Goal: Complete application form: Complete application form

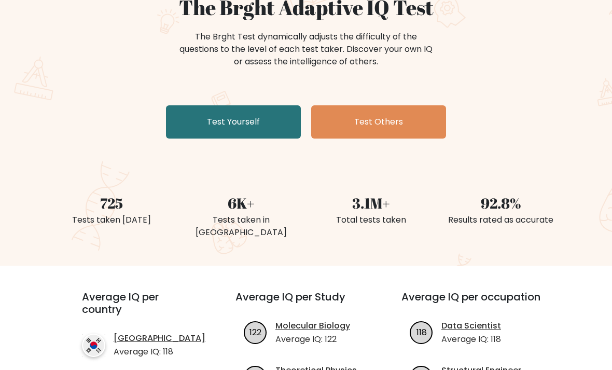
scroll to position [73, 0]
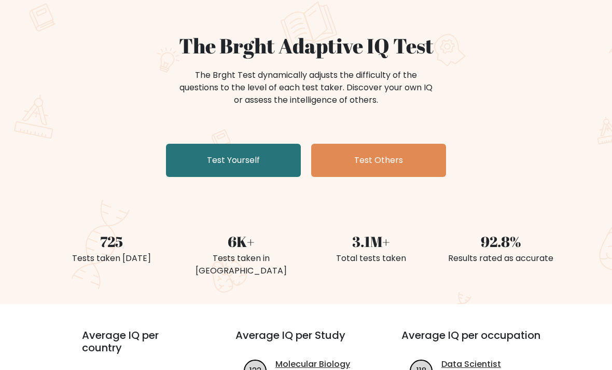
click at [261, 160] on link "Test Yourself" at bounding box center [233, 160] width 135 height 33
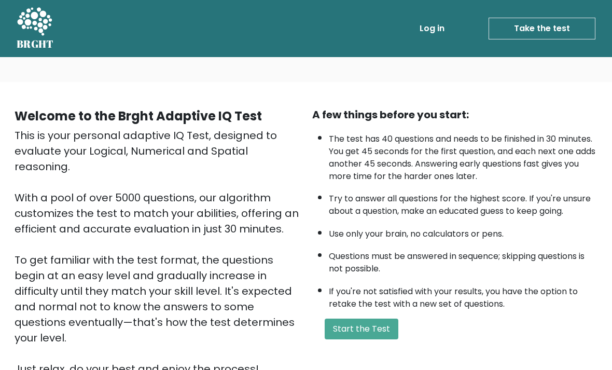
click at [367, 339] on button "Start the Test" at bounding box center [362, 329] width 74 height 21
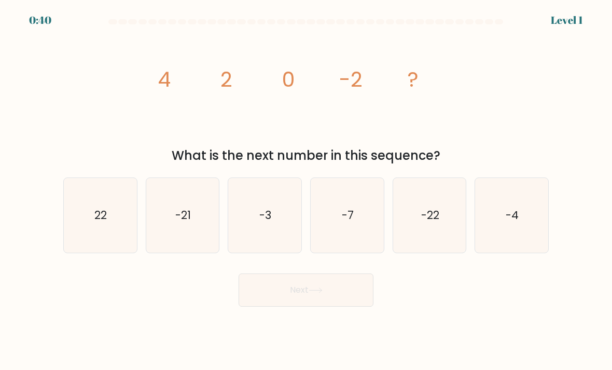
click at [513, 236] on icon "-4" at bounding box center [511, 215] width 73 height 73
click at [307, 190] on input "f. -4" at bounding box center [306, 187] width 1 height 5
radio input "true"
click at [316, 293] on icon at bounding box center [315, 290] width 12 height 5
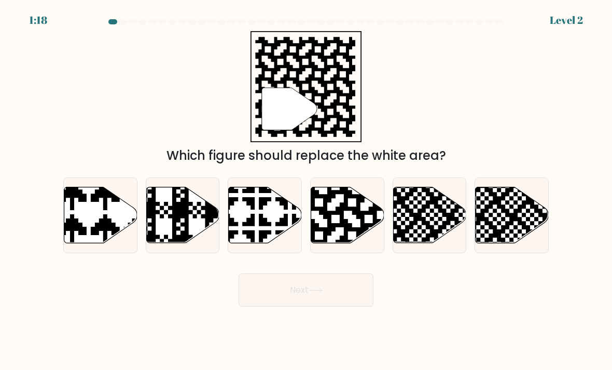
click at [361, 237] on icon at bounding box center [369, 186] width 132 height 132
click at [307, 190] on input "d." at bounding box center [306, 187] width 1 height 5
radio input "true"
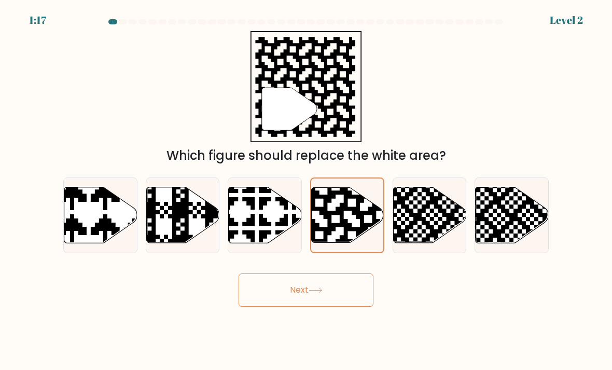
click at [346, 307] on button "Next" at bounding box center [306, 289] width 135 height 33
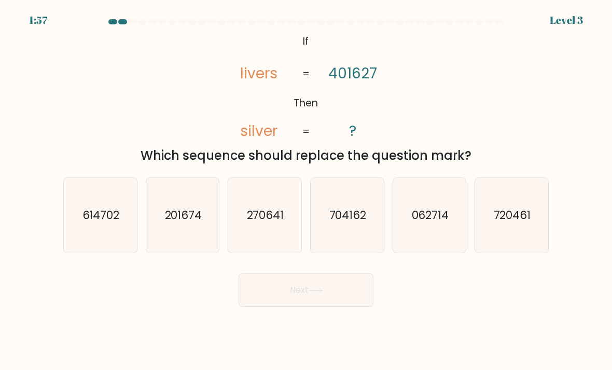
click at [370, 237] on icon "704162" at bounding box center [347, 215] width 73 height 73
click at [307, 190] on input "d. 704162" at bounding box center [306, 187] width 1 height 5
radio input "true"
click at [326, 298] on button "Next" at bounding box center [306, 289] width 135 height 33
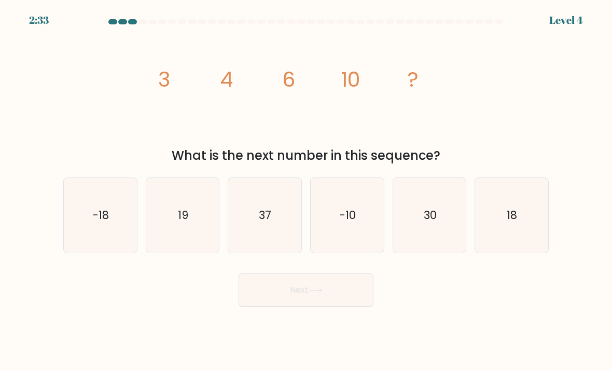
click at [539, 233] on icon "18" at bounding box center [511, 215] width 73 height 73
click at [307, 190] on input "f. 18" at bounding box center [306, 187] width 1 height 5
radio input "true"
click at [321, 297] on button "Next" at bounding box center [306, 289] width 135 height 33
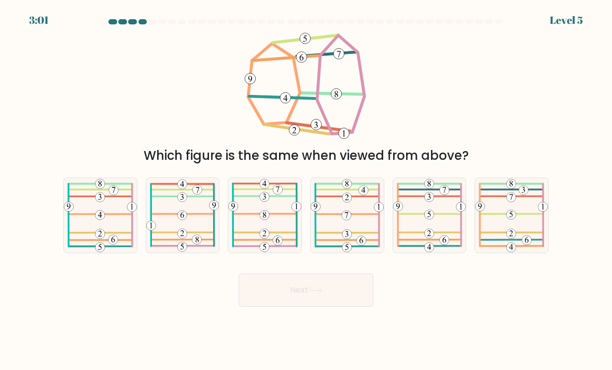
click at [443, 245] on icon at bounding box center [429, 215] width 73 height 74
click at [307, 190] on input "e." at bounding box center [306, 187] width 1 height 5
radio input "true"
click at [341, 287] on button "Next" at bounding box center [306, 289] width 135 height 33
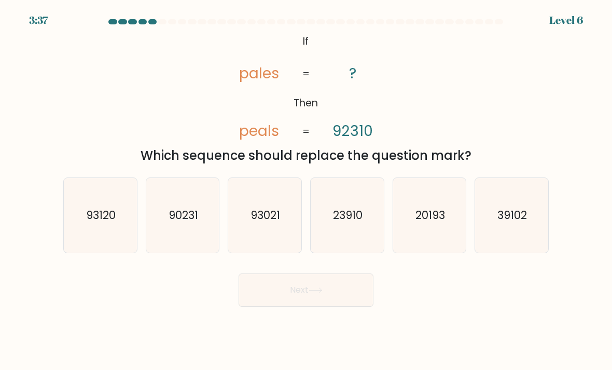
click at [98, 252] on icon "93120" at bounding box center [100, 215] width 73 height 73
click at [306, 190] on input "a. 93120" at bounding box center [306, 187] width 1 height 5
radio input "true"
click at [350, 296] on button "Next" at bounding box center [306, 289] width 135 height 33
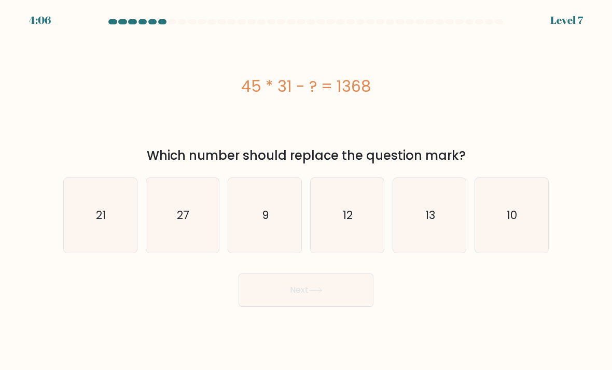
click at [184, 220] on text "27" at bounding box center [183, 215] width 12 height 15
click at [306, 190] on input "b. 27" at bounding box center [306, 187] width 1 height 5
radio input "true"
click at [342, 305] on button "Next" at bounding box center [306, 289] width 135 height 33
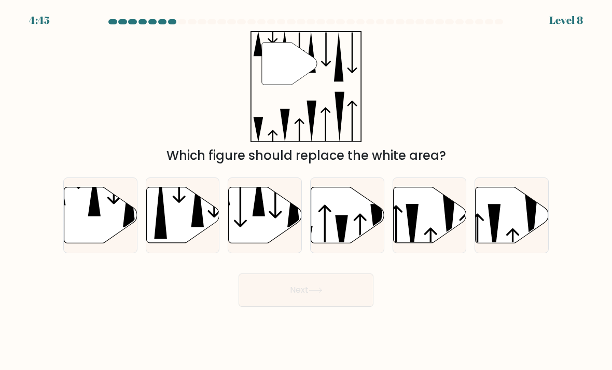
click at [93, 216] on icon at bounding box center [94, 194] width 12 height 44
click at [306, 190] on input "a." at bounding box center [306, 187] width 1 height 5
radio input "true"
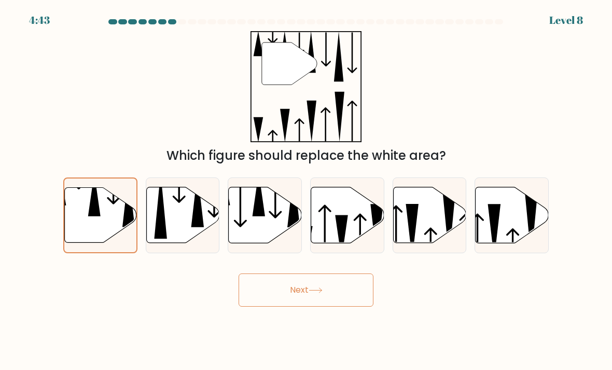
click at [341, 305] on button "Next" at bounding box center [306, 289] width 135 height 33
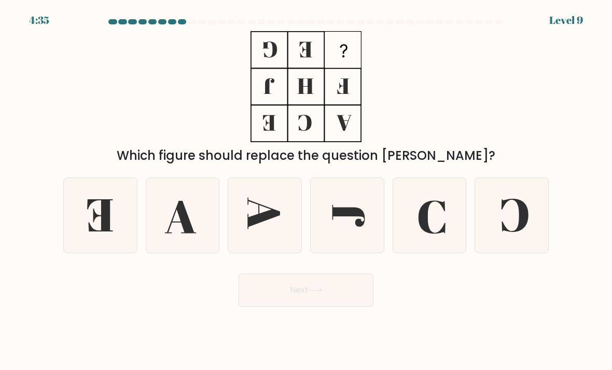
click at [525, 208] on icon at bounding box center [511, 215] width 73 height 73
click at [307, 190] on input "f." at bounding box center [306, 187] width 1 height 5
radio input "true"
click at [336, 300] on button "Next" at bounding box center [306, 289] width 135 height 33
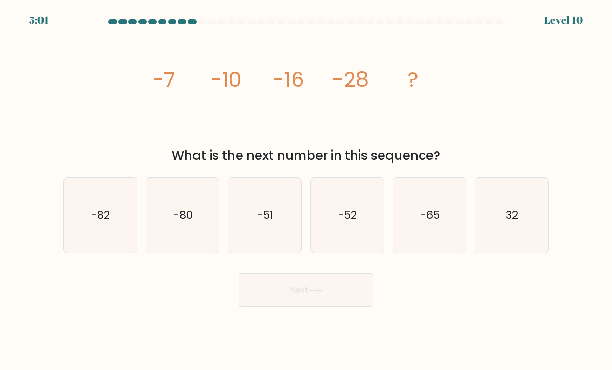
click at [359, 213] on icon "-52" at bounding box center [347, 215] width 73 height 73
click at [307, 190] on input "d. -52" at bounding box center [306, 187] width 1 height 5
radio input "true"
click at [328, 301] on button "Next" at bounding box center [306, 289] width 135 height 33
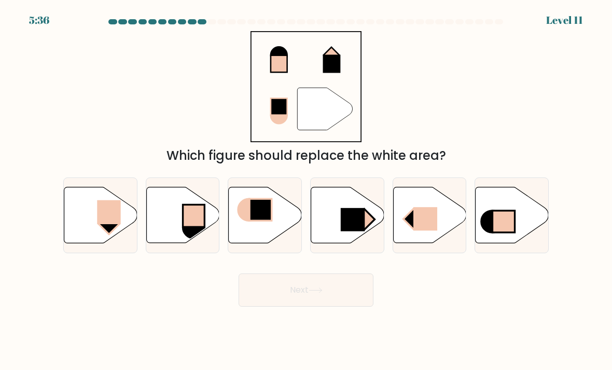
click at [122, 232] on icon at bounding box center [100, 215] width 73 height 56
click at [306, 190] on input "a." at bounding box center [306, 187] width 1 height 5
radio input "true"
click at [310, 307] on button "Next" at bounding box center [306, 289] width 135 height 33
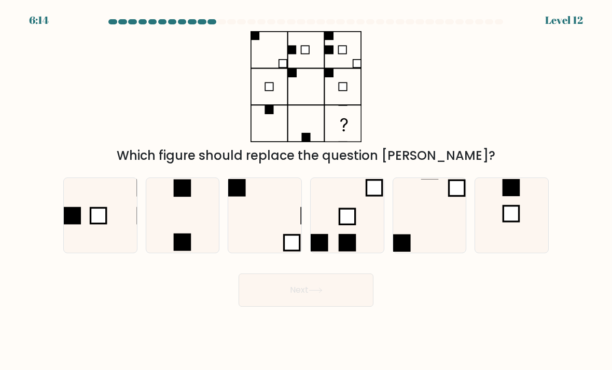
click at [527, 196] on icon at bounding box center [511, 215] width 73 height 73
click at [307, 190] on input "f." at bounding box center [306, 187] width 1 height 5
radio input "true"
click at [177, 251] on rect at bounding box center [183, 242] width 18 height 18
click at [306, 190] on input "b." at bounding box center [306, 187] width 1 height 5
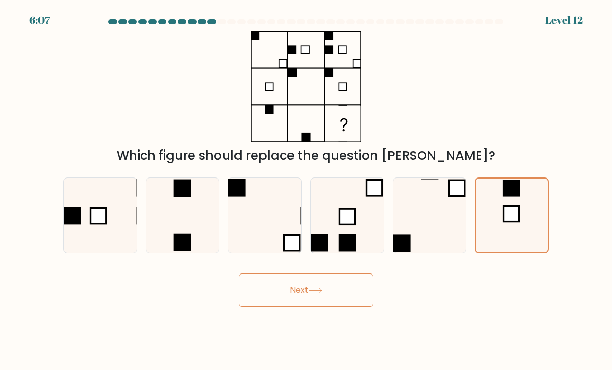
radio input "true"
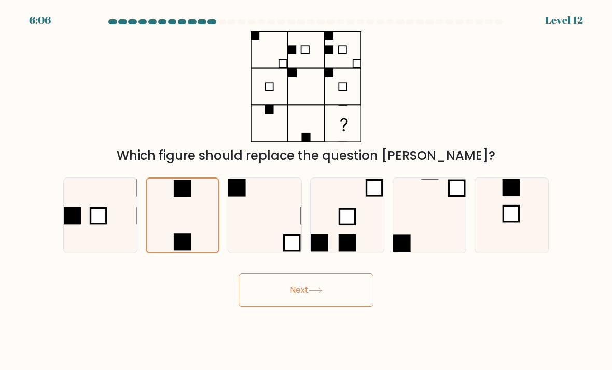
click at [524, 208] on icon at bounding box center [511, 215] width 73 height 73
click at [307, 190] on input "f." at bounding box center [306, 187] width 1 height 5
radio input "true"
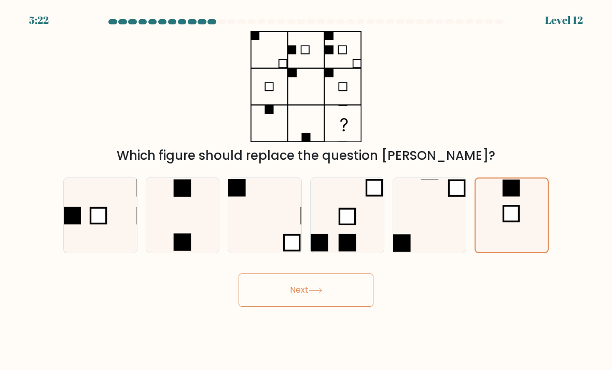
click at [183, 245] on rect at bounding box center [183, 242] width 18 height 18
click at [306, 190] on input "b." at bounding box center [306, 187] width 1 height 5
radio input "true"
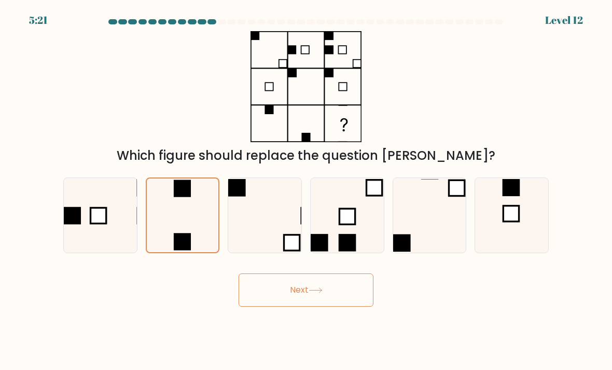
click at [537, 220] on icon at bounding box center [511, 215] width 73 height 73
click at [307, 190] on input "f." at bounding box center [306, 187] width 1 height 5
radio input "true"
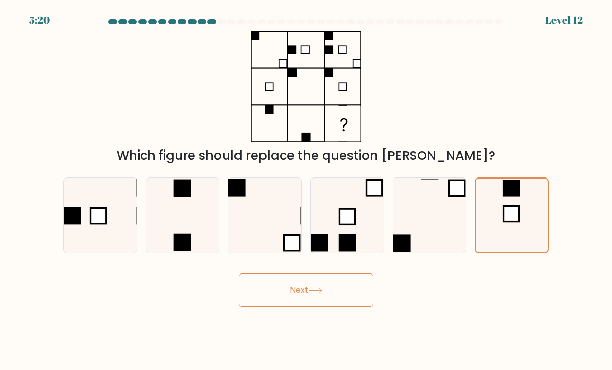
click at [334, 305] on button "Next" at bounding box center [306, 289] width 135 height 33
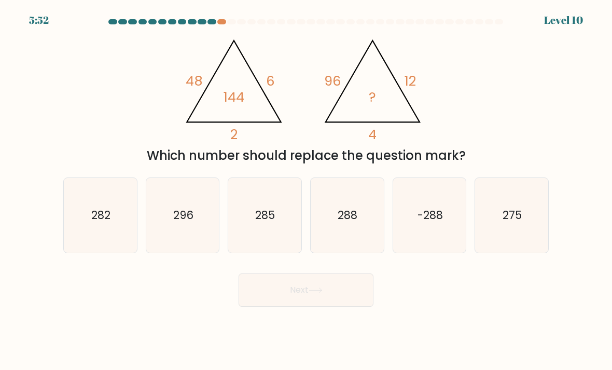
click at [361, 211] on icon "288" at bounding box center [347, 215] width 73 height 73
click at [307, 190] on input "d. 288" at bounding box center [306, 187] width 1 height 5
radio input "true"
click at [342, 299] on button "Next" at bounding box center [306, 289] width 135 height 33
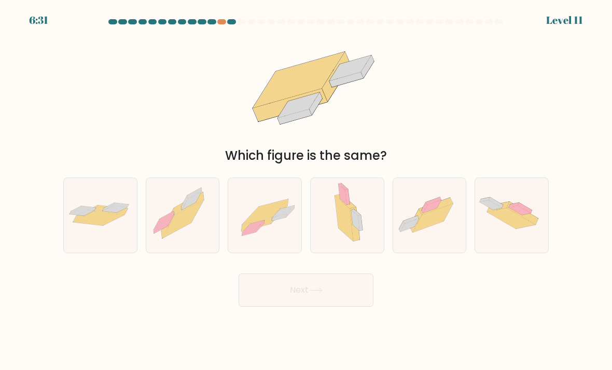
click at [78, 245] on div at bounding box center [100, 215] width 74 height 76
click at [306, 190] on input "a." at bounding box center [306, 187] width 1 height 5
radio input "true"
click at [297, 302] on button "Next" at bounding box center [306, 289] width 135 height 33
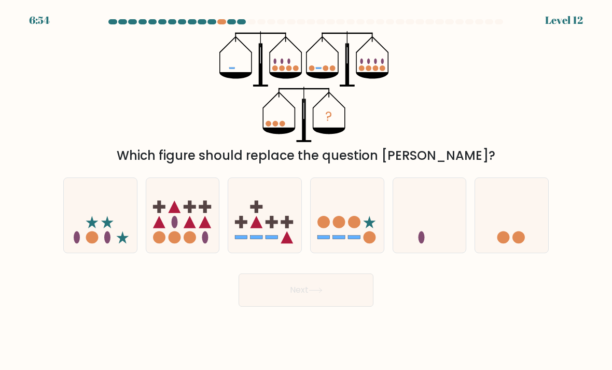
click at [404, 236] on icon at bounding box center [429, 215] width 73 height 61
click at [307, 190] on input "e." at bounding box center [306, 187] width 1 height 5
radio input "true"
click at [321, 306] on button "Next" at bounding box center [306, 289] width 135 height 33
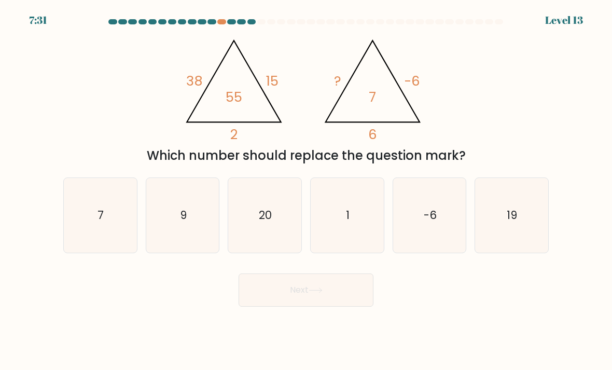
click at [100, 246] on icon "7" at bounding box center [100, 215] width 73 height 73
click at [306, 190] on input "a. 7" at bounding box center [306, 187] width 1 height 5
radio input "true"
click at [307, 304] on button "Next" at bounding box center [306, 289] width 135 height 33
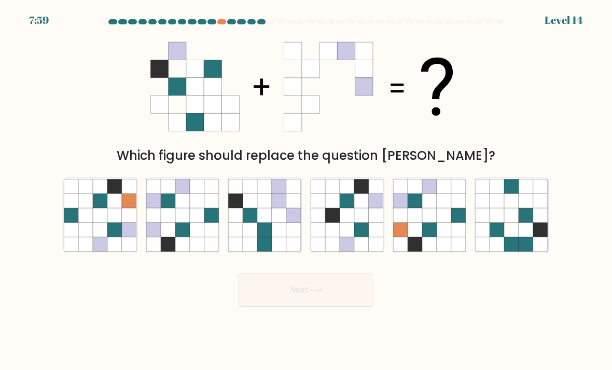
click at [169, 234] on icon at bounding box center [168, 230] width 15 height 15
click at [306, 190] on input "b." at bounding box center [306, 187] width 1 height 5
radio input "true"
click at [345, 301] on button "Next" at bounding box center [306, 289] width 135 height 33
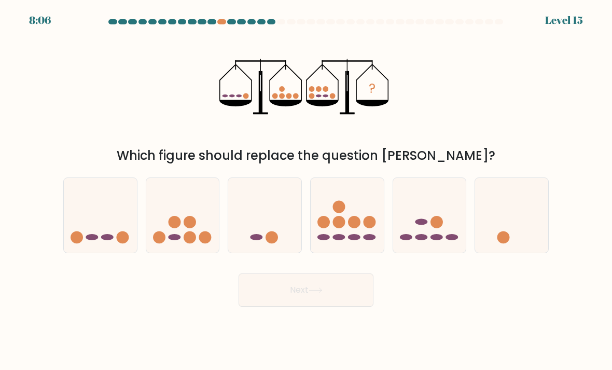
click at [437, 224] on icon at bounding box center [429, 215] width 73 height 61
click at [307, 190] on input "e." at bounding box center [306, 187] width 1 height 5
radio input "true"
click at [325, 296] on button "Next" at bounding box center [306, 289] width 135 height 33
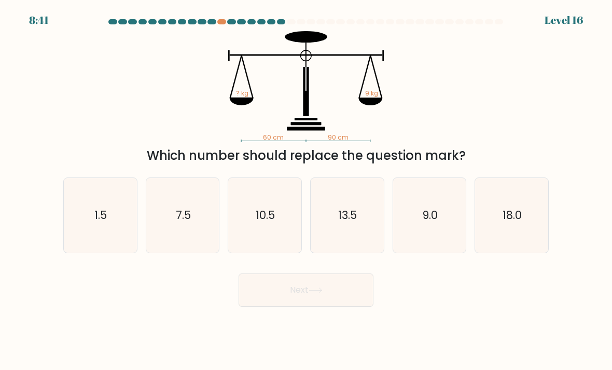
click at [355, 251] on icon "13.5" at bounding box center [347, 215] width 73 height 73
click at [307, 190] on input "d. 13.5" at bounding box center [306, 187] width 1 height 5
radio input "true"
click at [350, 307] on button "Next" at bounding box center [306, 289] width 135 height 33
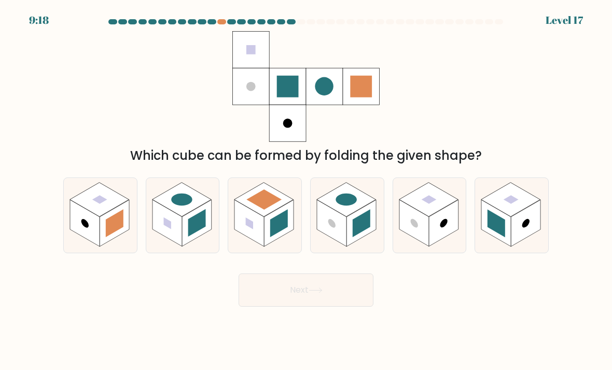
click at [183, 246] on rect at bounding box center [197, 223] width 30 height 47
click at [306, 190] on input "b." at bounding box center [306, 187] width 1 height 5
radio input "true"
click at [278, 307] on button "Next" at bounding box center [306, 289] width 135 height 33
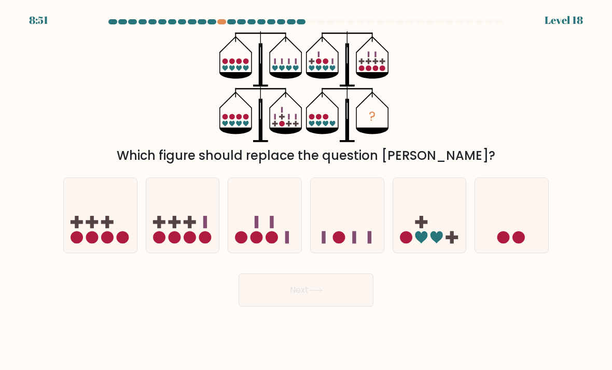
click at [207, 244] on circle at bounding box center [205, 237] width 12 height 12
click at [306, 190] on input "b." at bounding box center [306, 187] width 1 height 5
radio input "true"
click at [295, 307] on button "Next" at bounding box center [306, 289] width 135 height 33
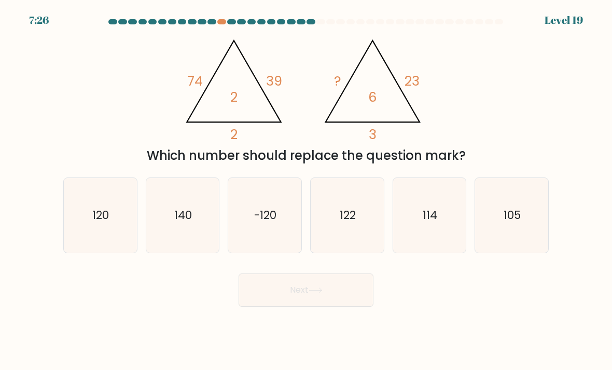
click at [111, 233] on icon "120" at bounding box center [100, 215] width 73 height 73
click at [306, 190] on input "a. 120" at bounding box center [306, 187] width 1 height 5
radio input "true"
click at [300, 303] on button "Next" at bounding box center [306, 289] width 135 height 33
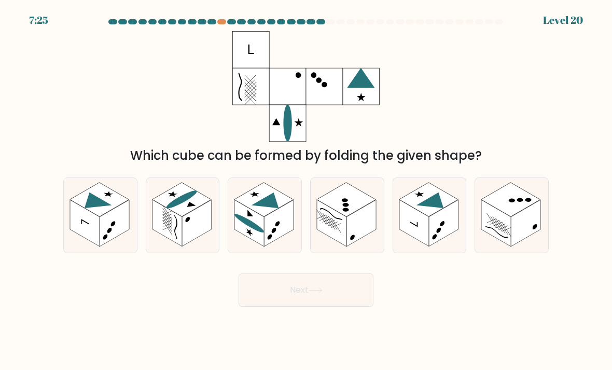
click at [527, 233] on rect at bounding box center [526, 223] width 30 height 47
click at [307, 190] on input "f." at bounding box center [306, 187] width 1 height 5
radio input "true"
click at [342, 302] on button "Next" at bounding box center [306, 289] width 135 height 33
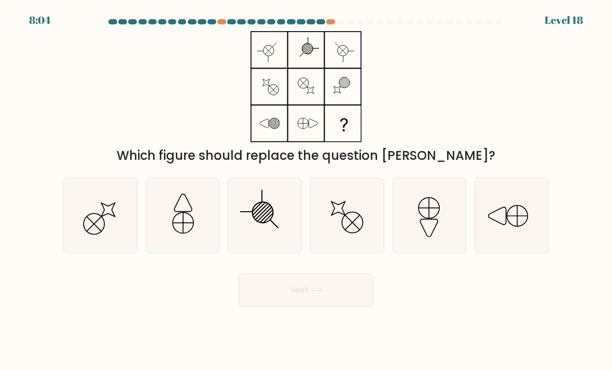
click at [337, 19] on at bounding box center [306, 21] width 396 height 5
click at [335, 17] on div "8:04 Level 18" at bounding box center [306, 14] width 612 height 28
click at [333, 25] on div at bounding box center [306, 23] width 498 height 9
click at [333, 24] on div at bounding box center [306, 23] width 498 height 9
click at [431, 228] on icon at bounding box center [429, 215] width 73 height 73
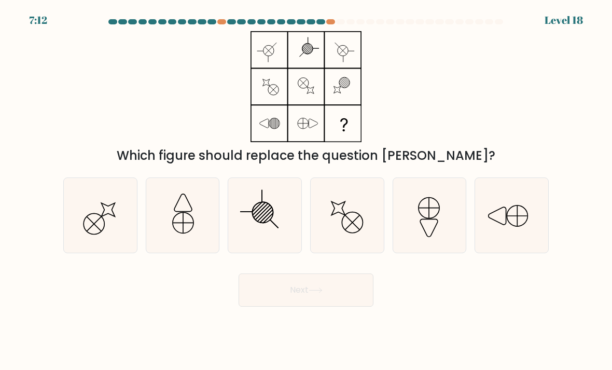
click at [307, 190] on input "e." at bounding box center [306, 187] width 1 height 5
radio input "true"
click at [324, 306] on button "Next" at bounding box center [306, 289] width 135 height 33
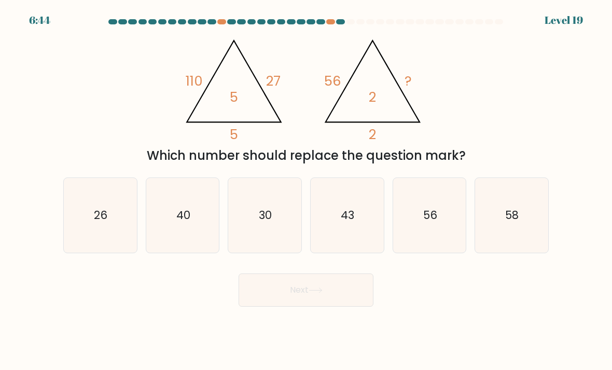
click at [238, 245] on icon "30" at bounding box center [264, 215] width 73 height 73
click at [306, 190] on input "c. 30" at bounding box center [306, 187] width 1 height 5
radio input "true"
click at [297, 307] on button "Next" at bounding box center [306, 289] width 135 height 33
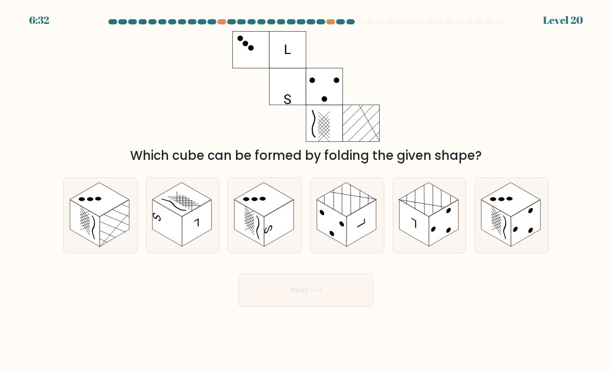
click at [88, 238] on rect at bounding box center [85, 223] width 30 height 47
click at [306, 190] on input "a." at bounding box center [306, 187] width 1 height 5
radio input "true"
click at [320, 305] on button "Next" at bounding box center [306, 289] width 135 height 33
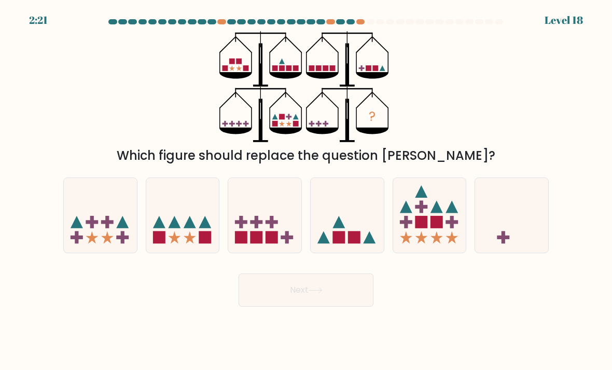
click at [424, 246] on icon at bounding box center [429, 215] width 73 height 61
click at [307, 190] on input "e." at bounding box center [306, 187] width 1 height 5
radio input "true"
click at [278, 307] on button "Next" at bounding box center [306, 289] width 135 height 33
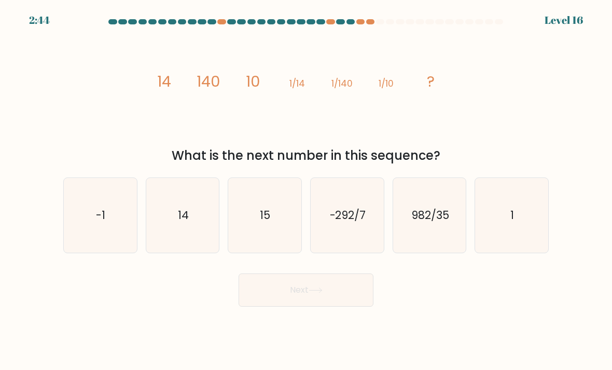
click at [193, 244] on icon "14" at bounding box center [182, 215] width 73 height 73
click at [306, 190] on input "b. 14" at bounding box center [306, 187] width 1 height 5
radio input "true"
click at [307, 293] on button "Next" at bounding box center [306, 289] width 135 height 33
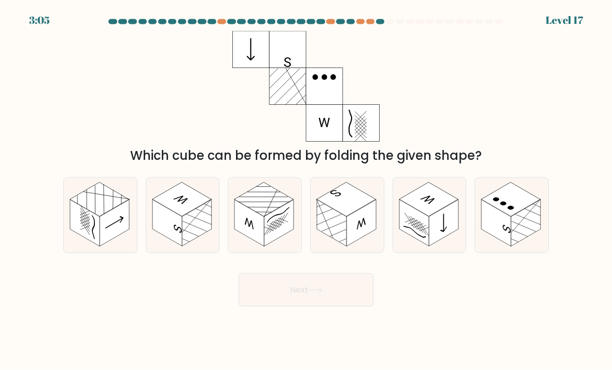
scroll to position [33, 0]
click at [522, 200] on rect at bounding box center [526, 223] width 30 height 47
click at [307, 190] on input "f." at bounding box center [306, 187] width 1 height 5
radio input "true"
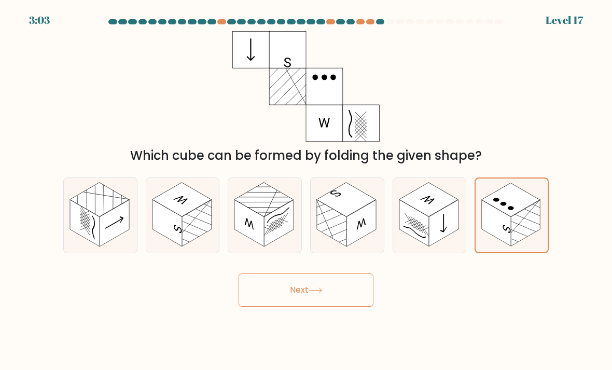
click at [321, 293] on icon at bounding box center [316, 290] width 14 height 6
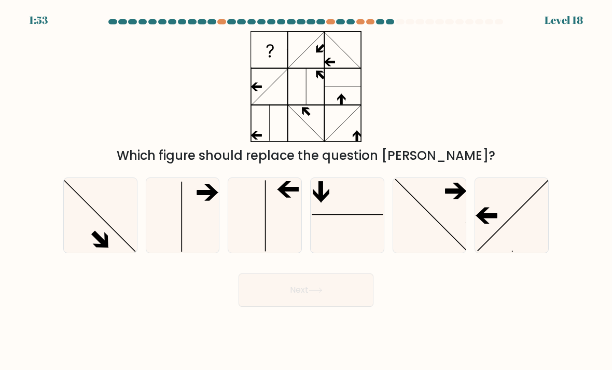
click at [524, 206] on icon at bounding box center [511, 215] width 73 height 73
click at [307, 190] on input "f." at bounding box center [306, 187] width 1 height 5
radio input "true"
click at [315, 293] on icon at bounding box center [316, 290] width 14 height 6
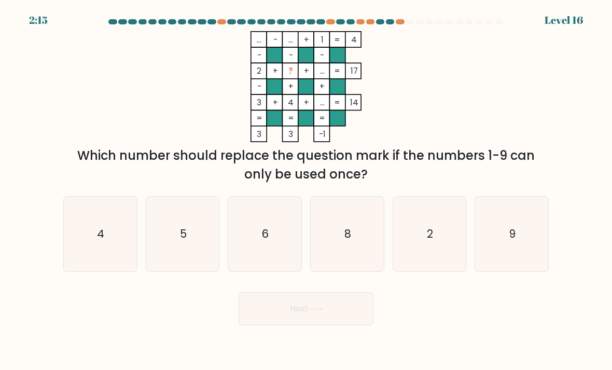
click at [272, 261] on icon "6" at bounding box center [264, 234] width 73 height 73
click at [306, 190] on input "c. 6" at bounding box center [306, 187] width 1 height 5
radio input "true"
click at [331, 322] on button "Next" at bounding box center [306, 308] width 135 height 33
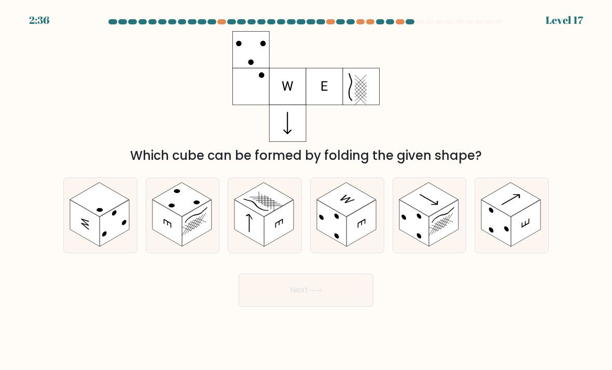
click at [119, 253] on icon at bounding box center [100, 215] width 73 height 75
click at [306, 190] on input "a." at bounding box center [306, 187] width 1 height 5
radio input "true"
click at [350, 299] on button "Next" at bounding box center [306, 289] width 135 height 33
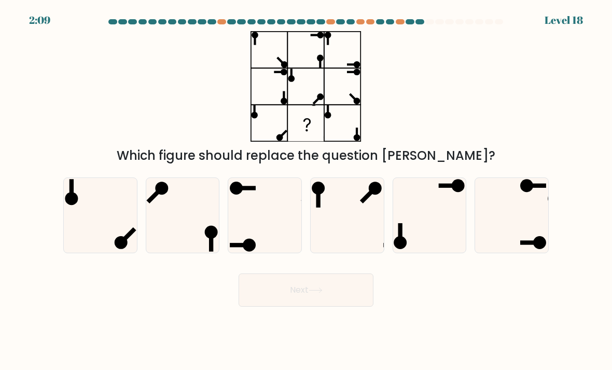
click at [527, 192] on ellipse at bounding box center [527, 185] width 13 height 13
click at [307, 190] on input "f." at bounding box center [306, 187] width 1 height 5
radio input "true"
click at [299, 307] on button "Next" at bounding box center [306, 289] width 135 height 33
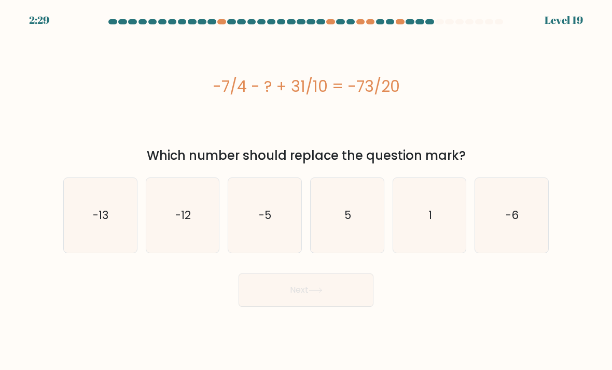
click at [356, 223] on icon "5" at bounding box center [347, 215] width 73 height 73
click at [307, 190] on input "d. 5" at bounding box center [306, 187] width 1 height 5
radio input "true"
click at [336, 296] on button "Next" at bounding box center [306, 289] width 135 height 33
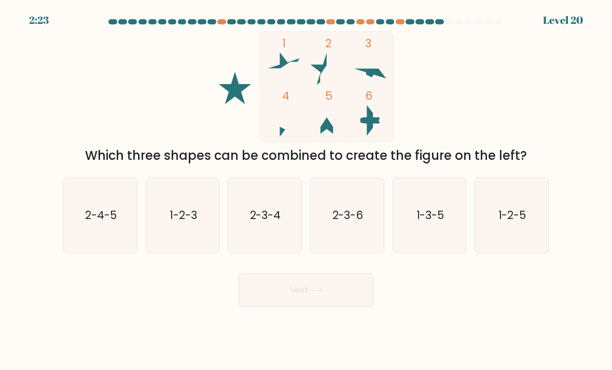
click at [515, 232] on icon "1-2-5" at bounding box center [511, 215] width 73 height 73
click at [307, 190] on input "f. 1-2-5" at bounding box center [306, 187] width 1 height 5
radio input "true"
click at [328, 307] on button "Next" at bounding box center [306, 289] width 135 height 33
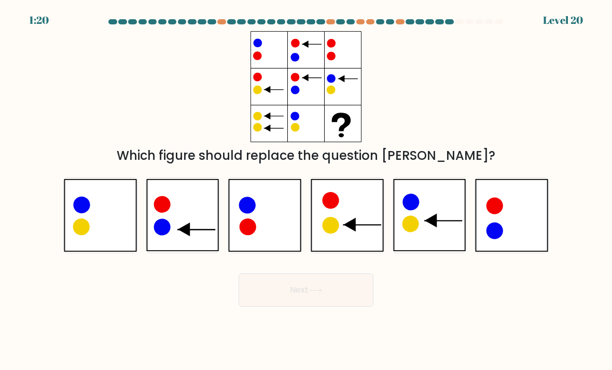
click at [186, 250] on icon at bounding box center [182, 215] width 73 height 73
click at [306, 190] on input "b." at bounding box center [306, 187] width 1 height 5
radio input "true"
click at [320, 297] on button "Next" at bounding box center [306, 289] width 135 height 33
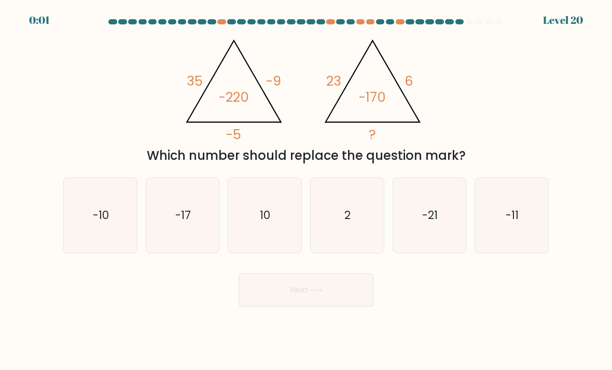
click at [442, 229] on icon "-21" at bounding box center [429, 215] width 73 height 73
click at [307, 190] on input "e. -21" at bounding box center [306, 187] width 1 height 5
radio input "true"
click at [323, 307] on button "Next" at bounding box center [306, 289] width 135 height 33
click at [337, 301] on button "Next" at bounding box center [306, 289] width 135 height 33
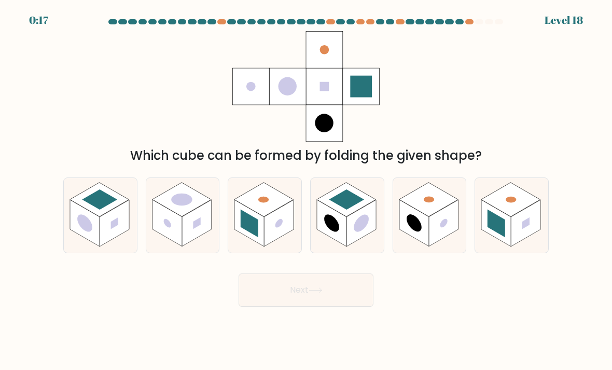
click at [355, 235] on circle at bounding box center [361, 223] width 15 height 24
click at [307, 190] on input "d." at bounding box center [306, 187] width 1 height 5
radio input "true"
click at [443, 229] on circle at bounding box center [443, 223] width 7 height 12
click at [307, 190] on input "e." at bounding box center [306, 187] width 1 height 5
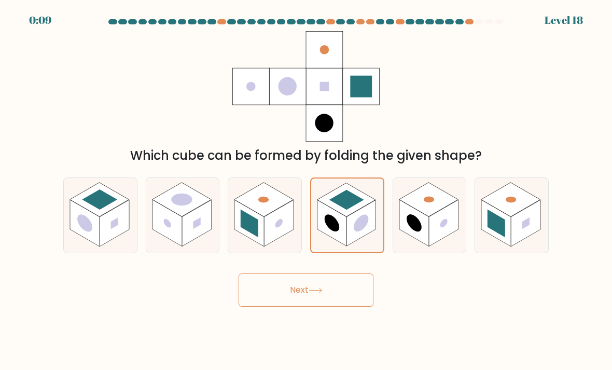
radio input "true"
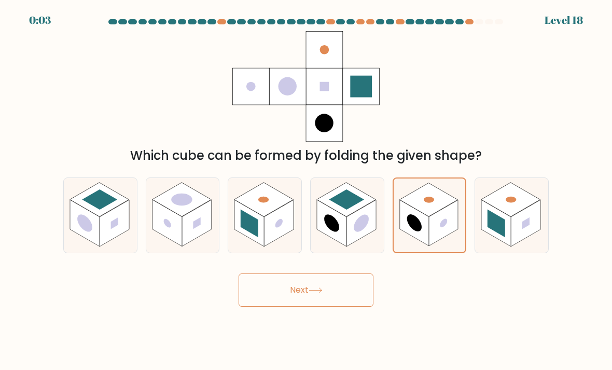
click at [499, 236] on rect at bounding box center [497, 224] width 18 height 28
click at [307, 190] on input "f." at bounding box center [306, 187] width 1 height 5
radio input "true"
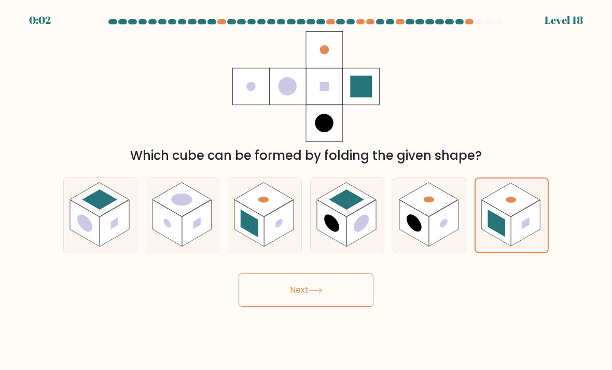
click at [286, 307] on button "Next" at bounding box center [306, 289] width 135 height 33
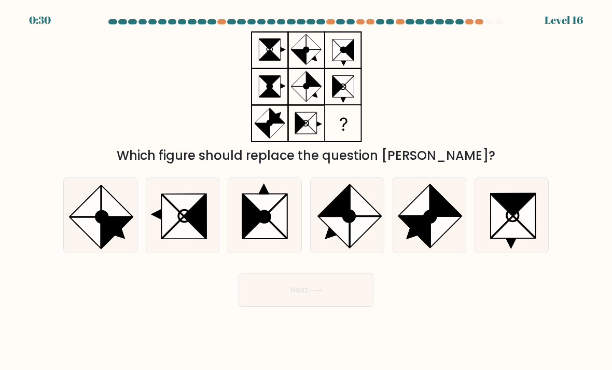
click at [121, 252] on icon at bounding box center [100, 215] width 73 height 73
click at [306, 190] on input "a." at bounding box center [306, 187] width 1 height 5
radio input "true"
click at [293, 297] on button "Next" at bounding box center [306, 289] width 135 height 33
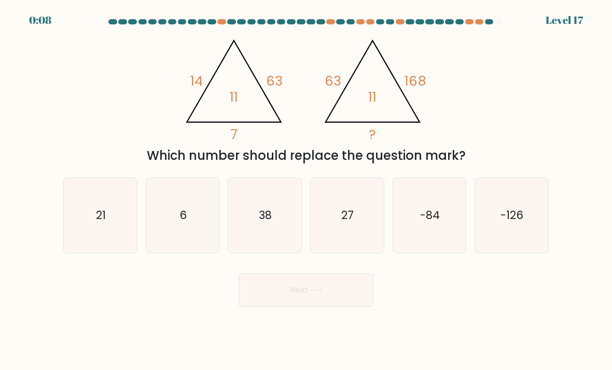
click at [433, 223] on text "-84" at bounding box center [430, 215] width 20 height 15
click at [307, 190] on input "e. -84" at bounding box center [306, 187] width 1 height 5
radio input "true"
click at [334, 301] on button "Next" at bounding box center [306, 289] width 135 height 33
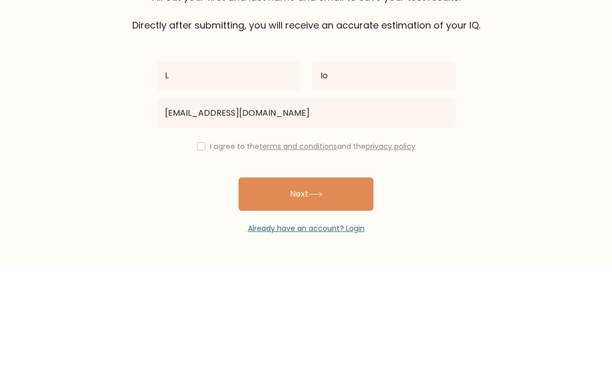
scroll to position [33, 0]
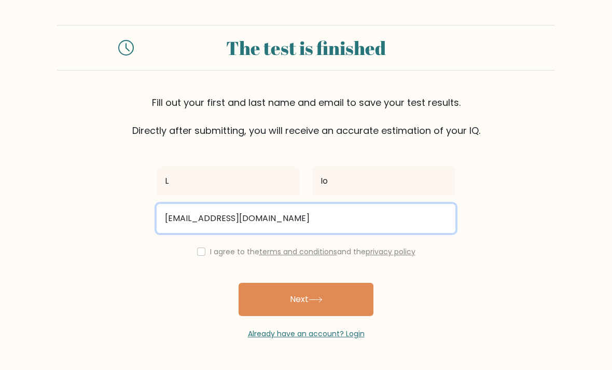
type input "kolkkkk@gaapo.com"
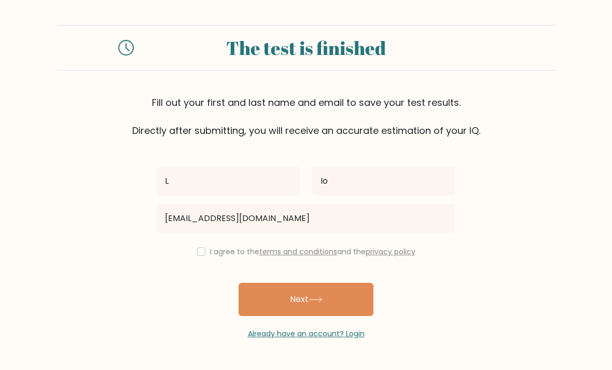
click at [205, 248] on input "checkbox" at bounding box center [201, 252] width 8 height 8
checkbox input "true"
click at [357, 283] on button "Next" at bounding box center [306, 299] width 135 height 33
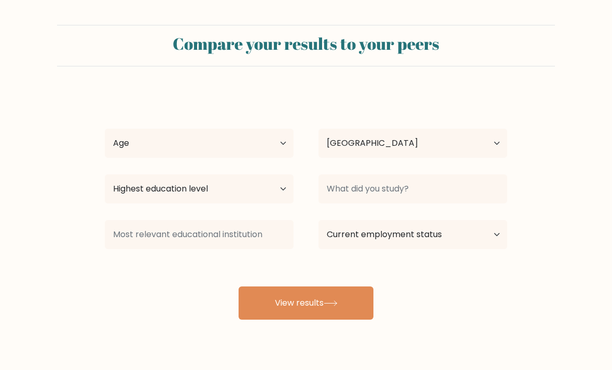
select select "KR"
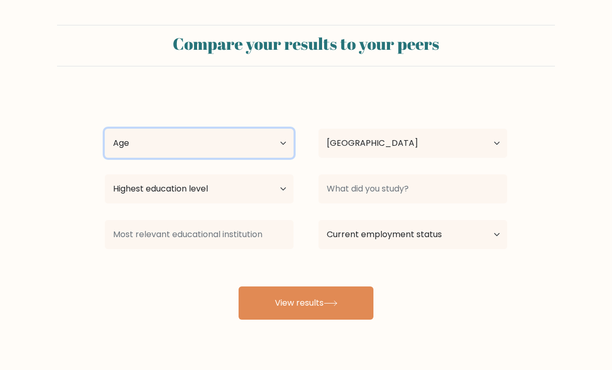
click at [279, 153] on select "Age Under [DEMOGRAPHIC_DATA] [DEMOGRAPHIC_DATA] [DEMOGRAPHIC_DATA] [DEMOGRAPHIC…" at bounding box center [199, 143] width 189 height 29
click at [269, 140] on select "Age Under [DEMOGRAPHIC_DATA] [DEMOGRAPHIC_DATA] [DEMOGRAPHIC_DATA] [DEMOGRAPHIC…" at bounding box center [199, 143] width 189 height 29
select select "18_24"
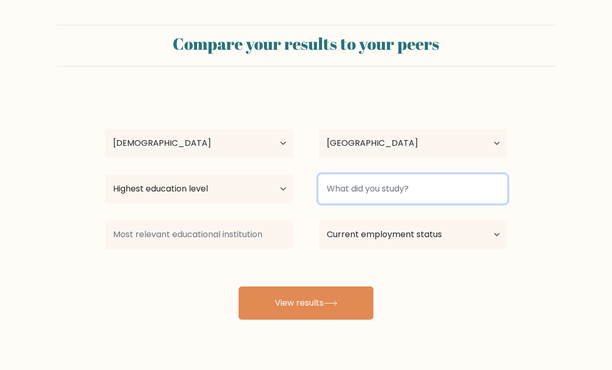
click at [378, 191] on input at bounding box center [413, 188] width 189 height 29
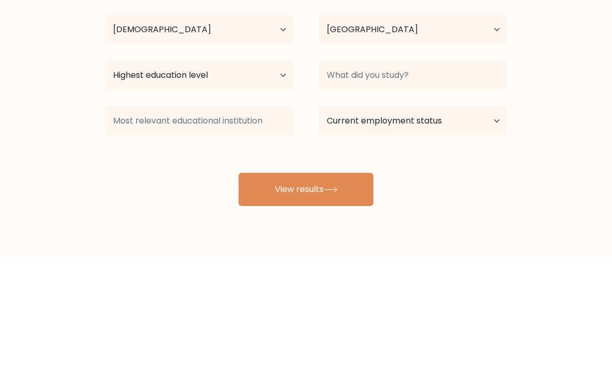
scroll to position [33, 0]
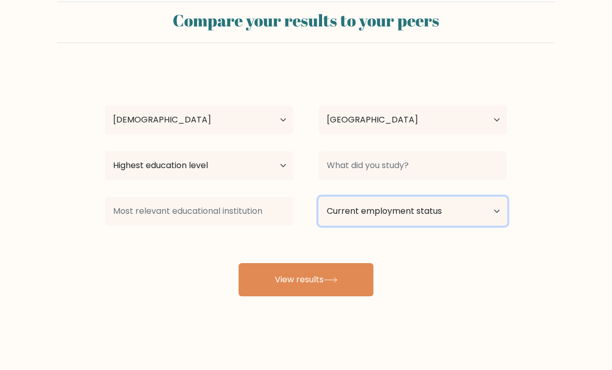
click at [452, 202] on select "Current employment status Employed Student Retired Other / prefer not to answer" at bounding box center [413, 211] width 189 height 29
select select "student"
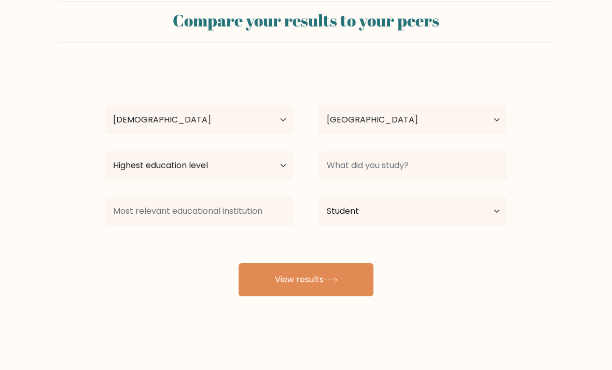
click at [351, 263] on button "View results" at bounding box center [306, 279] width 135 height 33
click at [122, 156] on select "Highest education level No schooling Primary Lower Secondary Upper Secondary Oc…" at bounding box center [199, 165] width 189 height 29
select select "upper_secondary"
click at [310, 266] on button "View results" at bounding box center [306, 279] width 135 height 33
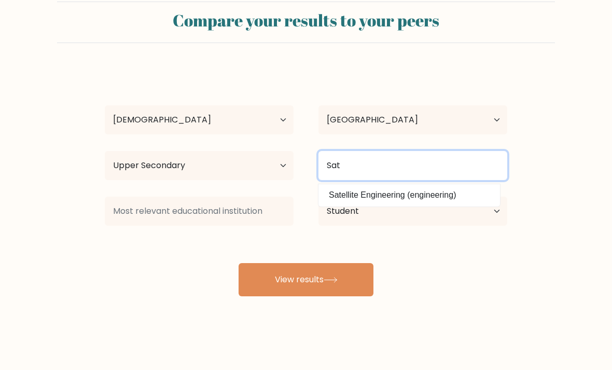
type input "Sat"
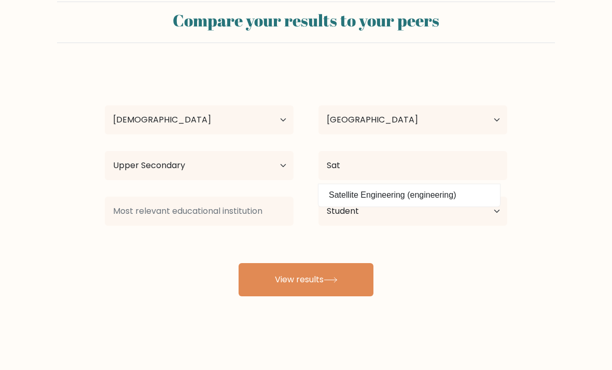
click at [336, 277] on icon at bounding box center [331, 280] width 14 height 6
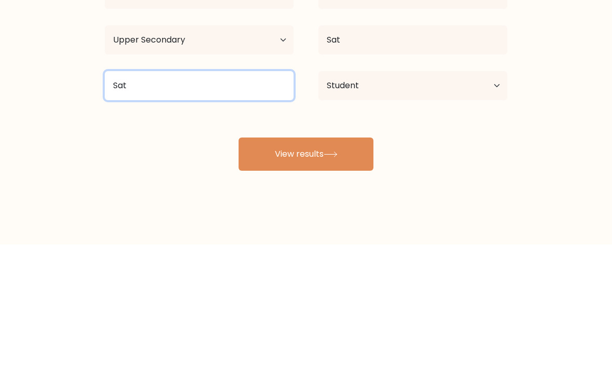
type input "Sat"
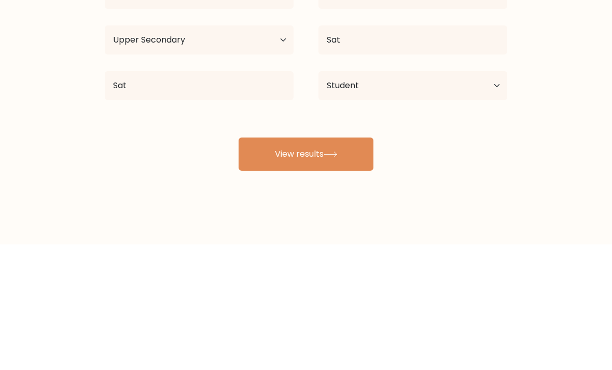
click at [362, 263] on button "View results" at bounding box center [306, 279] width 135 height 33
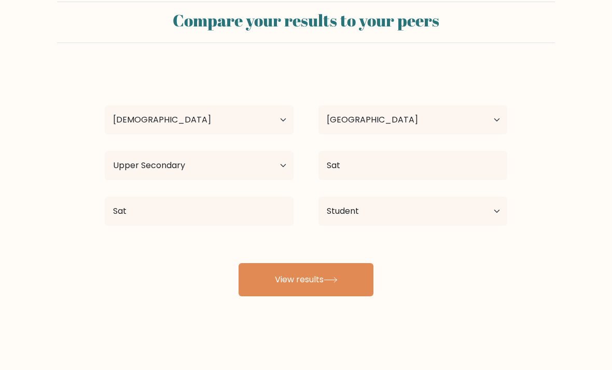
click at [322, 267] on button "View results" at bounding box center [306, 279] width 135 height 33
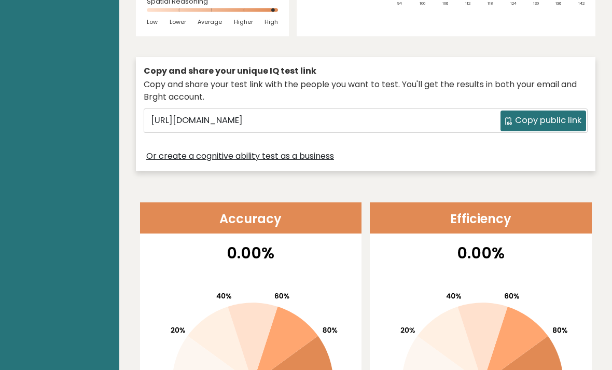
scroll to position [249, 0]
